Goal: Connect with others

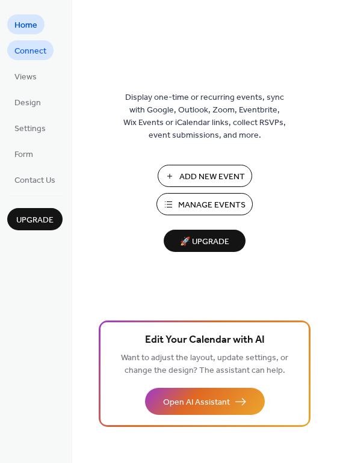
click at [26, 45] on span "Connect" at bounding box center [30, 51] width 32 height 13
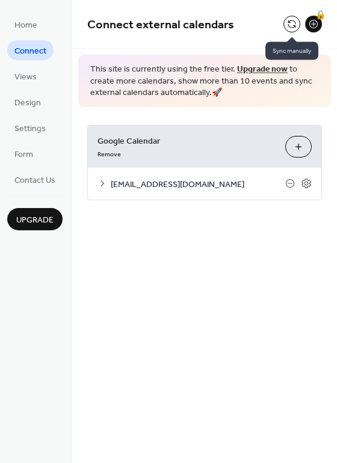
click at [298, 29] on button at bounding box center [291, 24] width 17 height 17
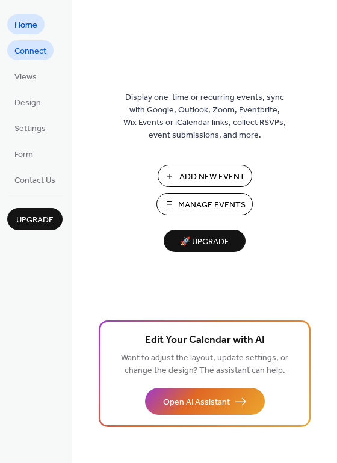
click at [37, 54] on span "Connect" at bounding box center [30, 51] width 32 height 13
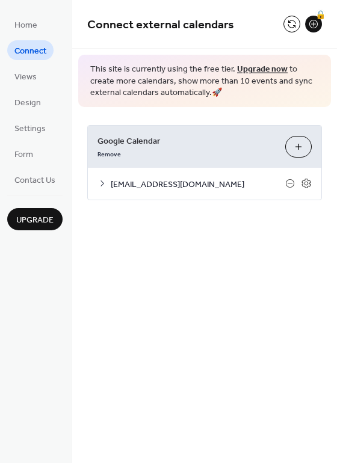
click at [287, 20] on button at bounding box center [291, 24] width 17 height 17
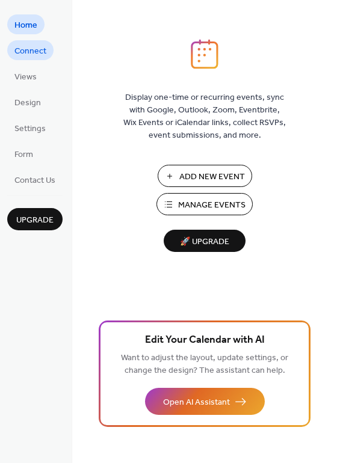
click at [35, 50] on span "Connect" at bounding box center [30, 51] width 32 height 13
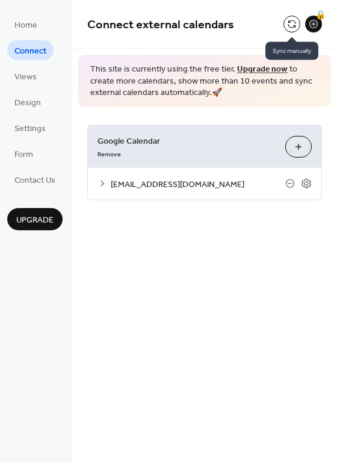
click at [294, 19] on button at bounding box center [291, 24] width 17 height 17
click at [294, 17] on button at bounding box center [291, 24] width 17 height 17
